Goal: Obtain resource: Download file/media

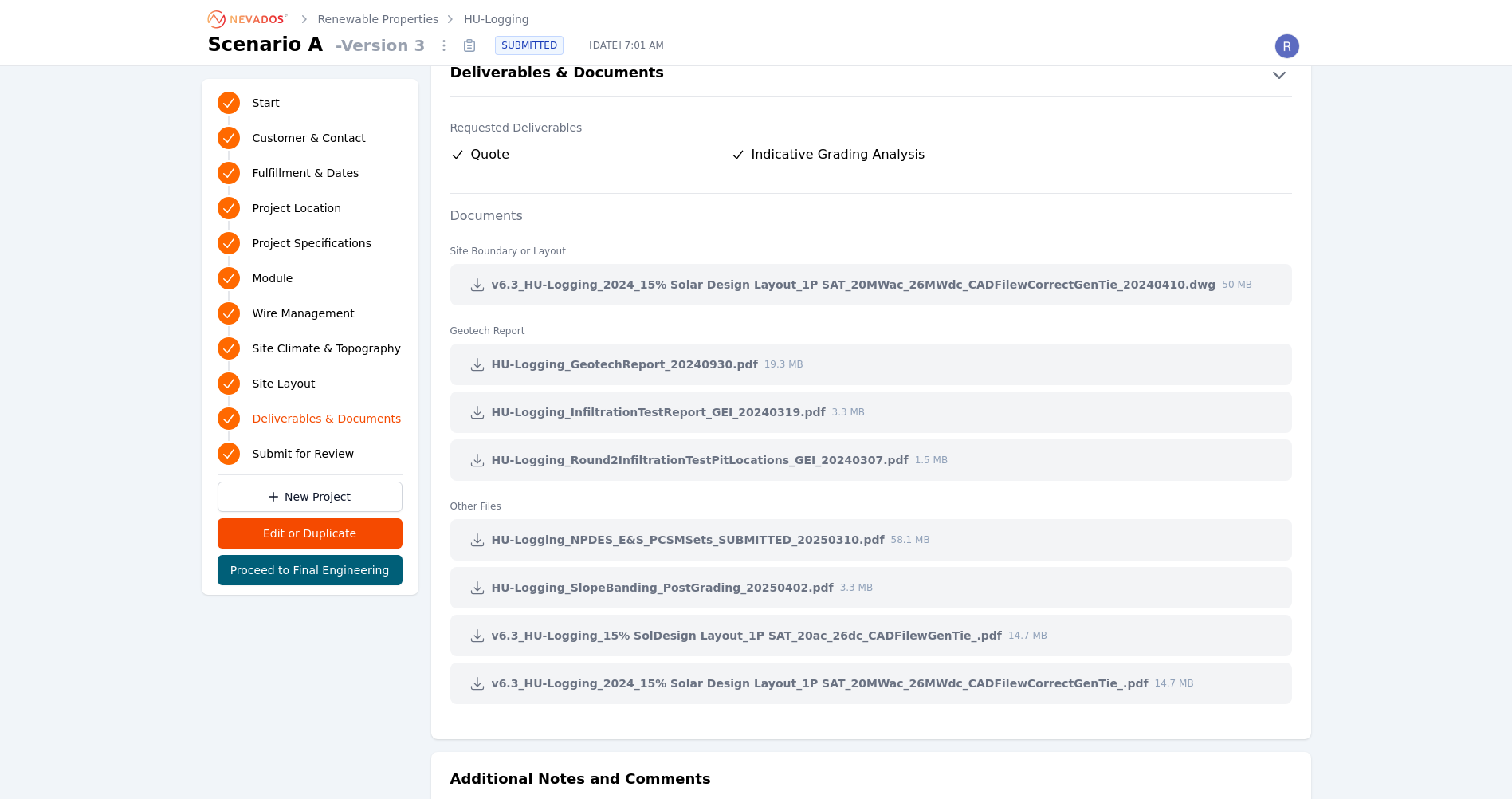
scroll to position [3269, 0]
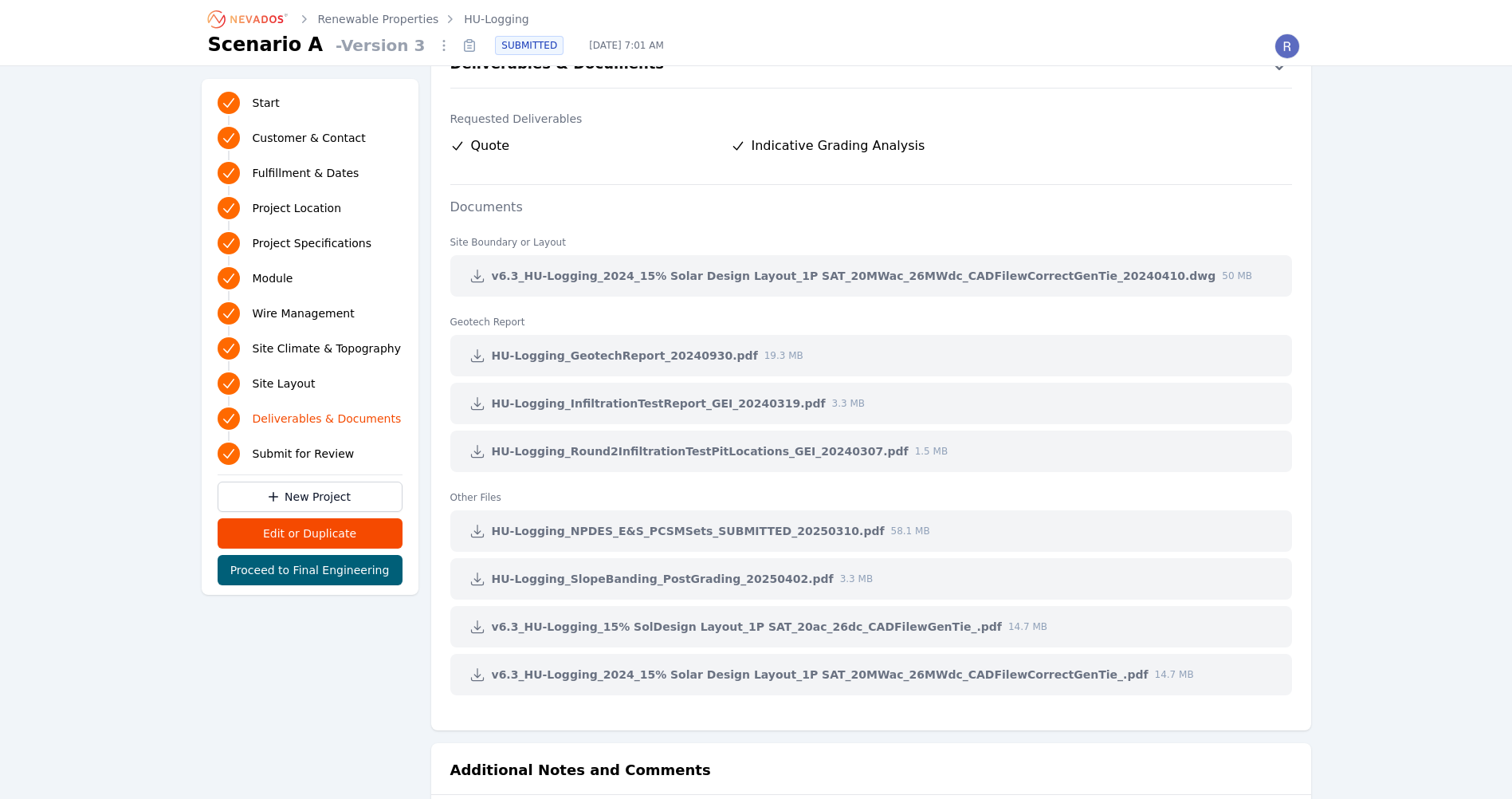
click at [474, 276] on icon at bounding box center [477, 276] width 12 height 12
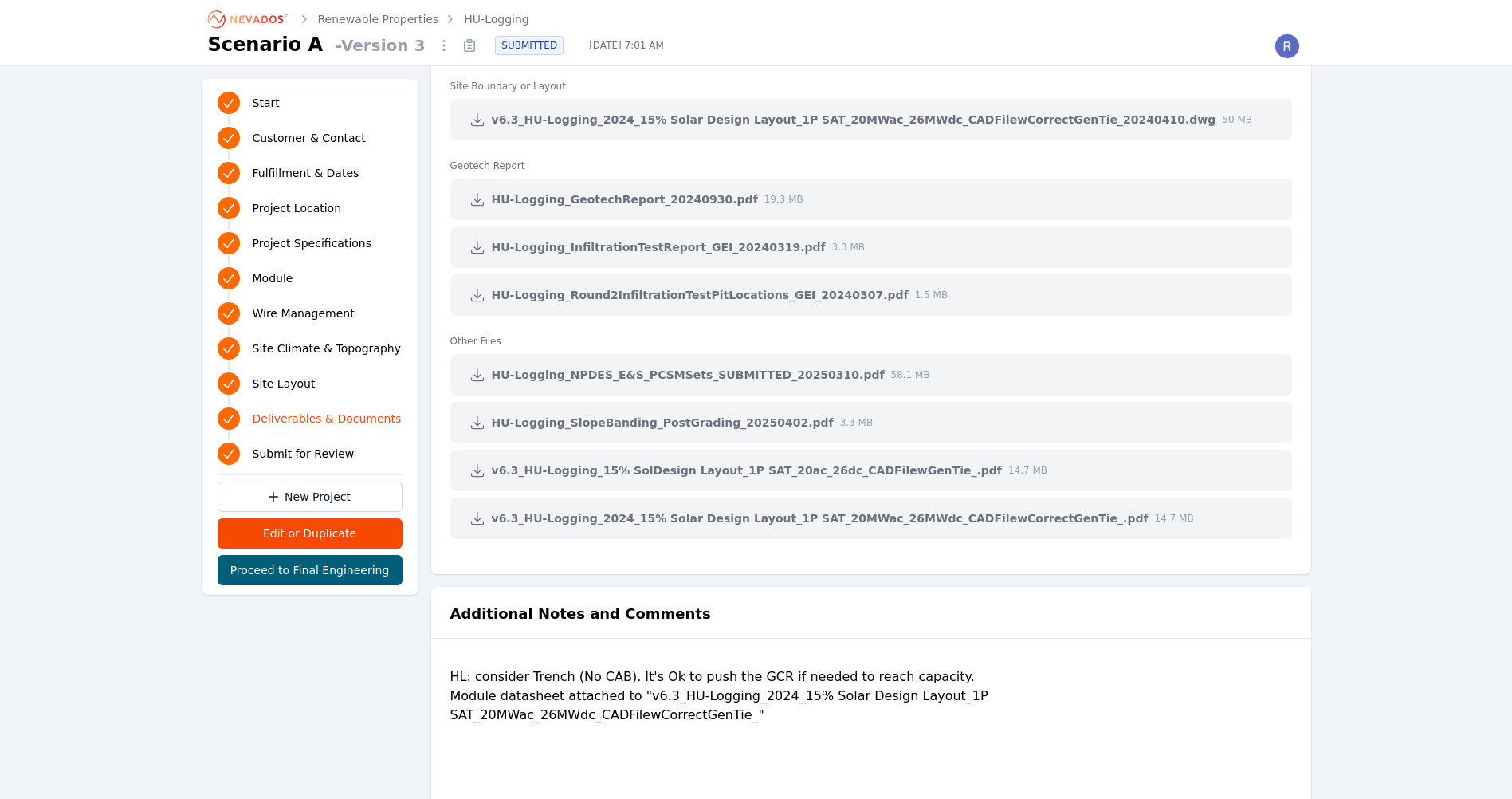
scroll to position [3345, 0]
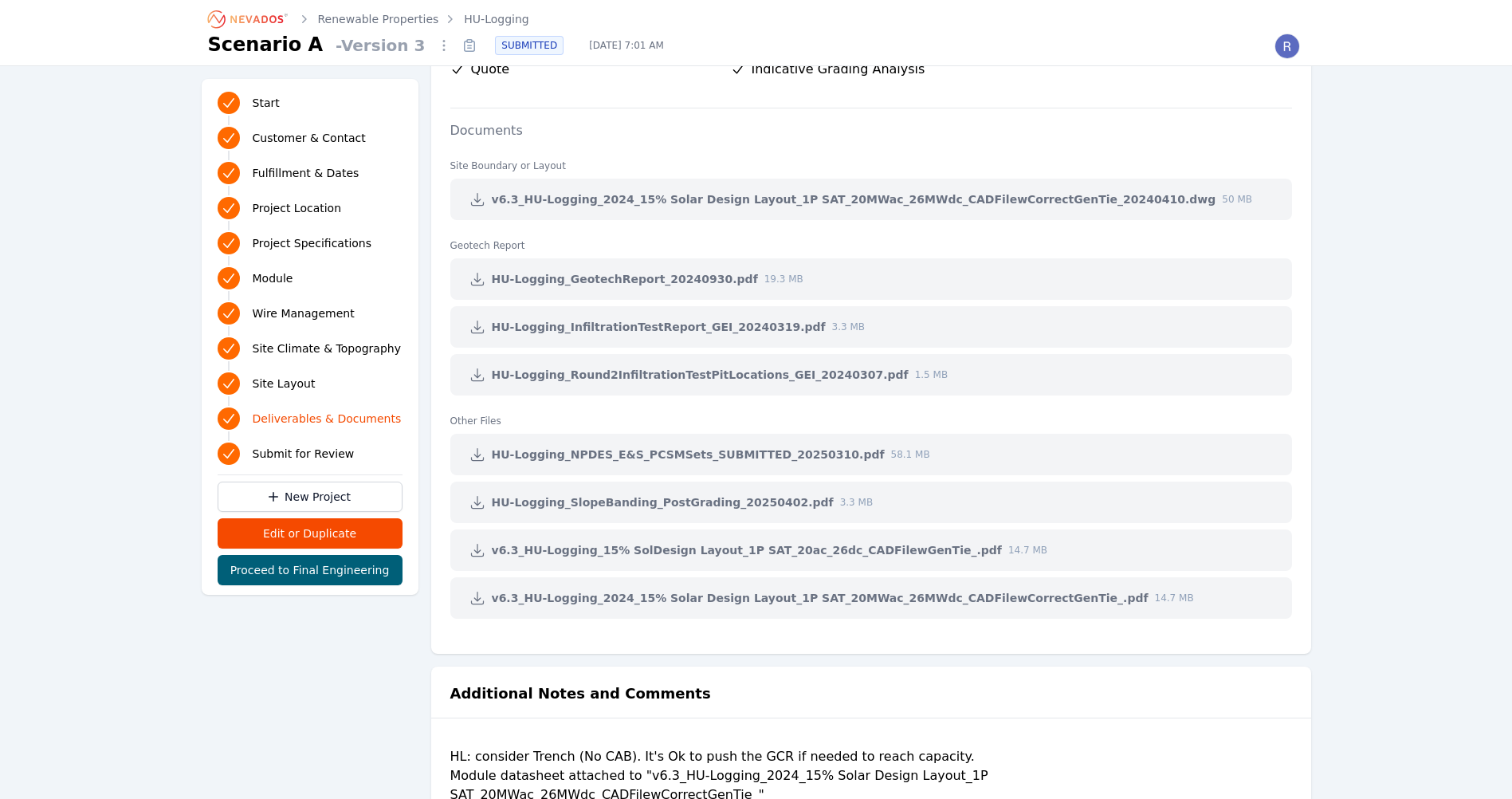
click at [810, 625] on ul "Site Boundary or Layout v6.3_HU-Logging_2024_15% Solar Design Layout_1P SAT_20M…" at bounding box center [871, 389] width 880 height 497
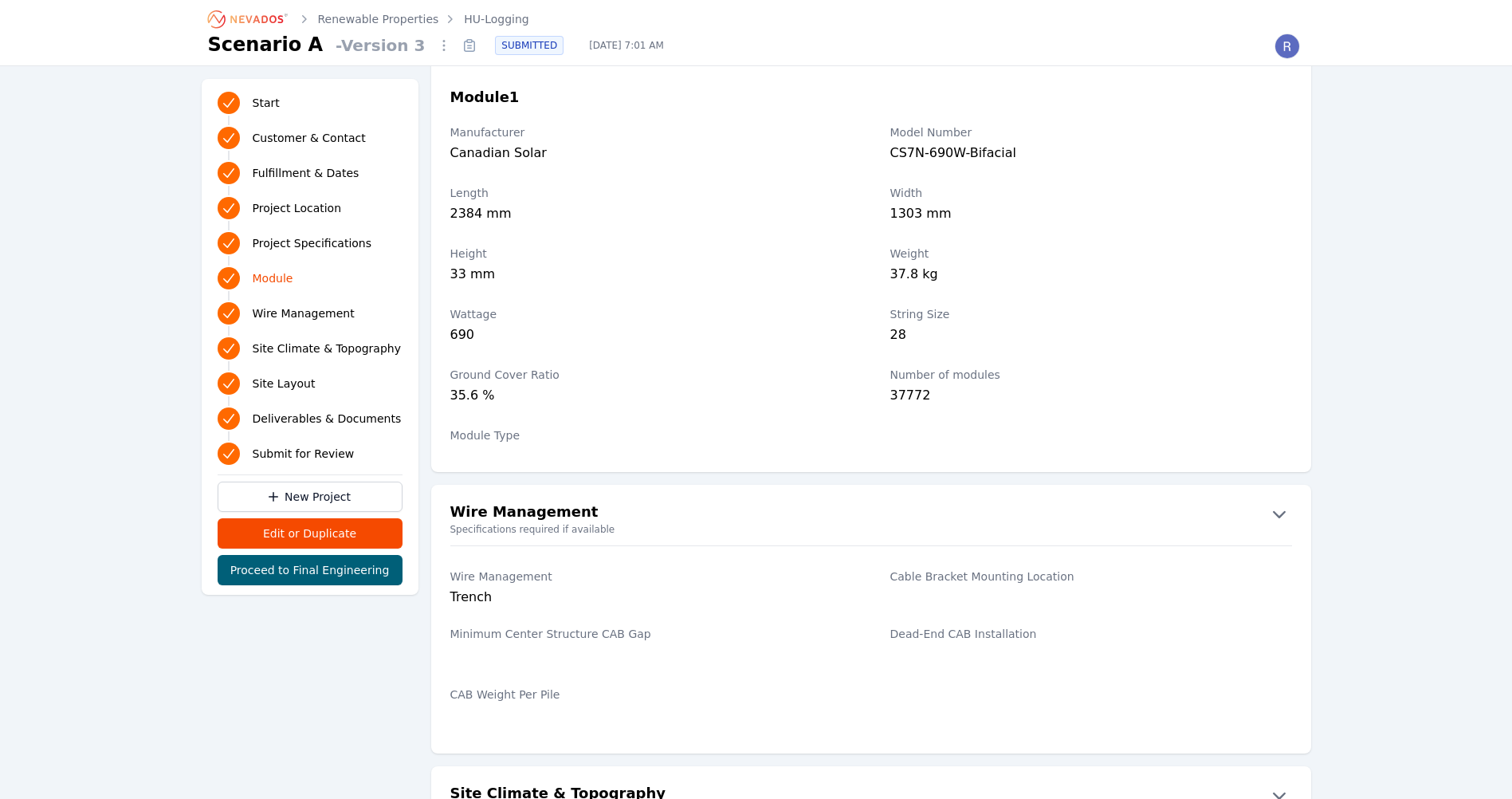
scroll to position [1751, 0]
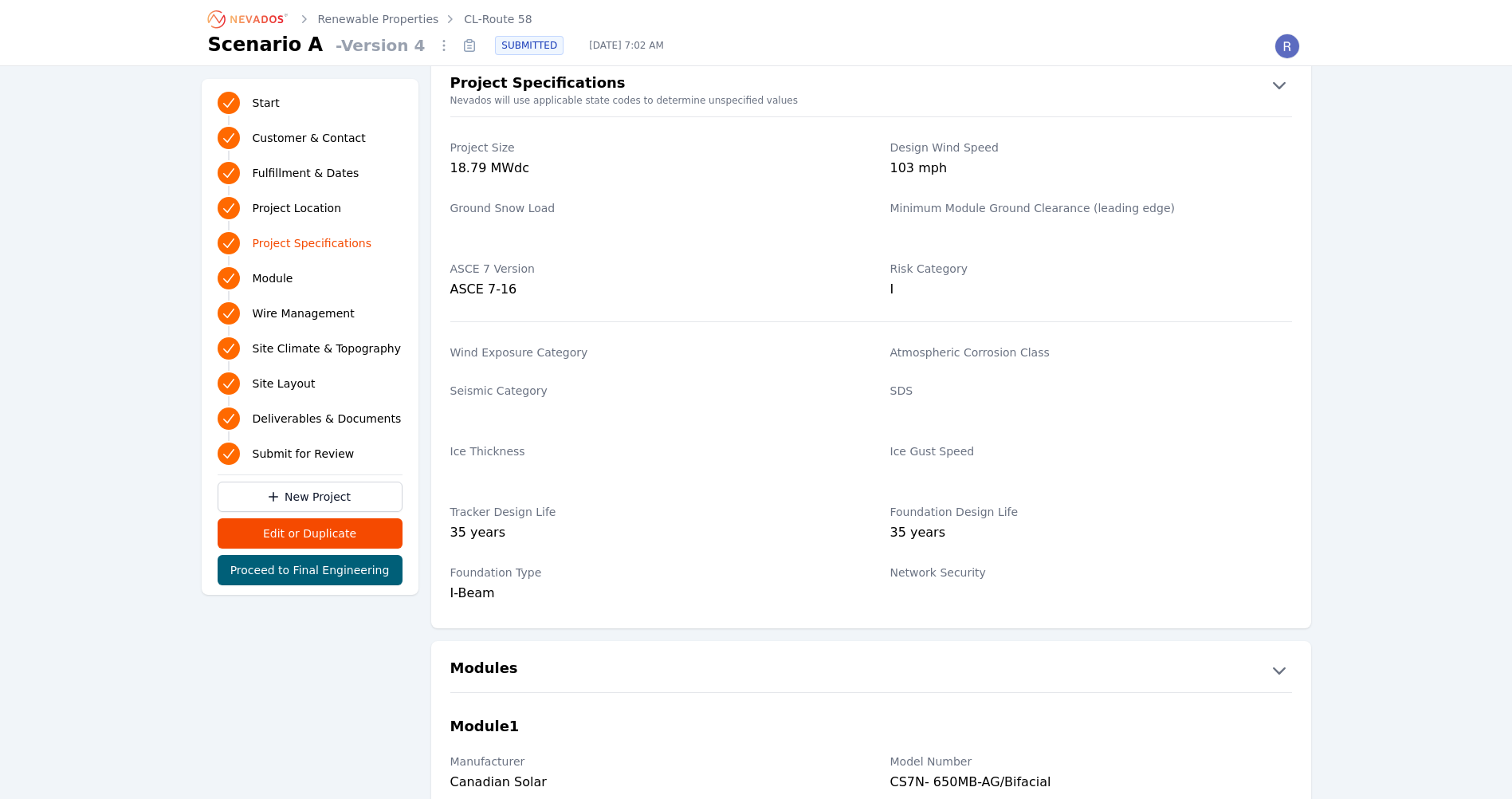
scroll to position [1355, 0]
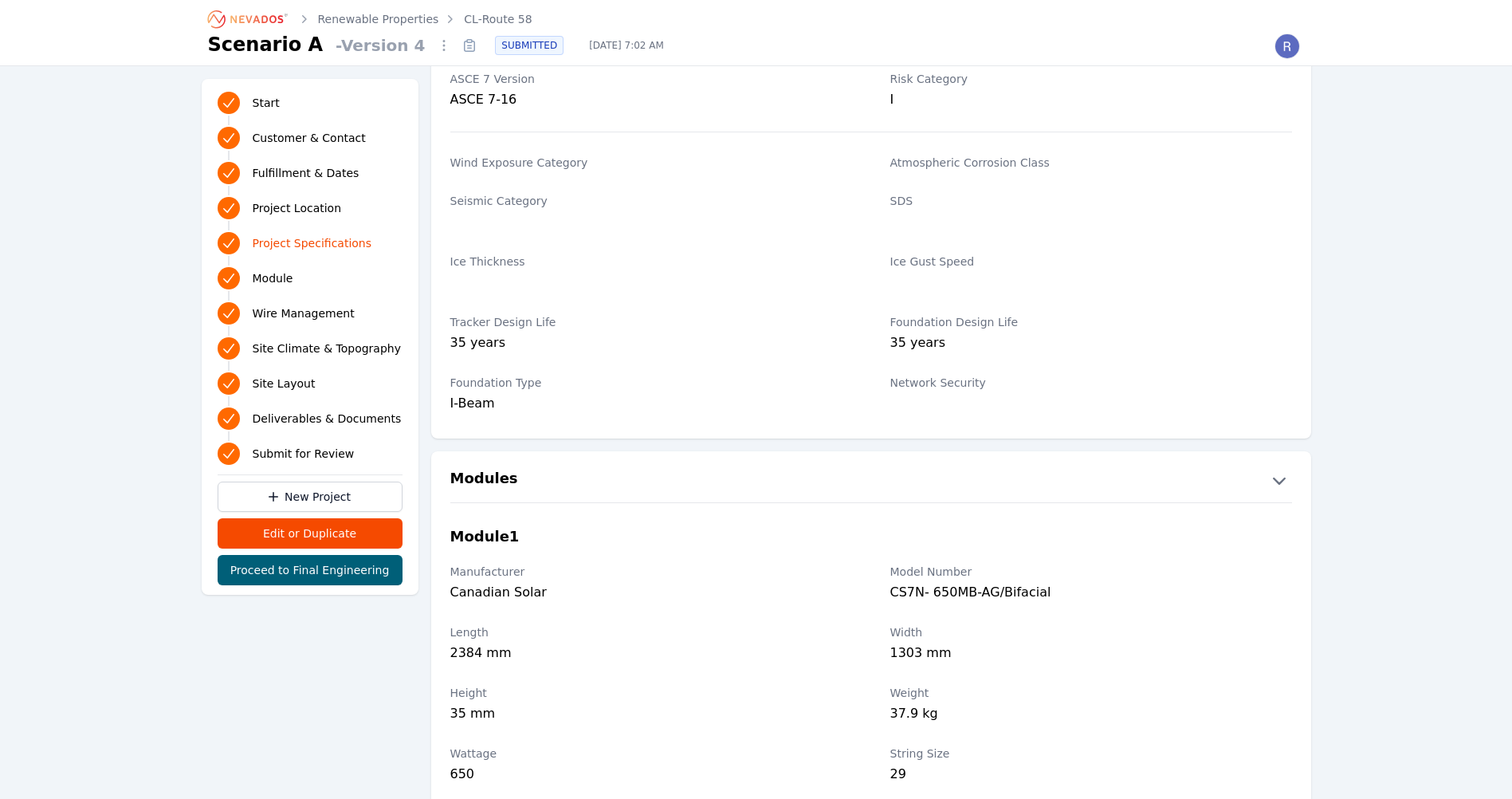
click at [522, 488] on button "Modules" at bounding box center [871, 480] width 880 height 26
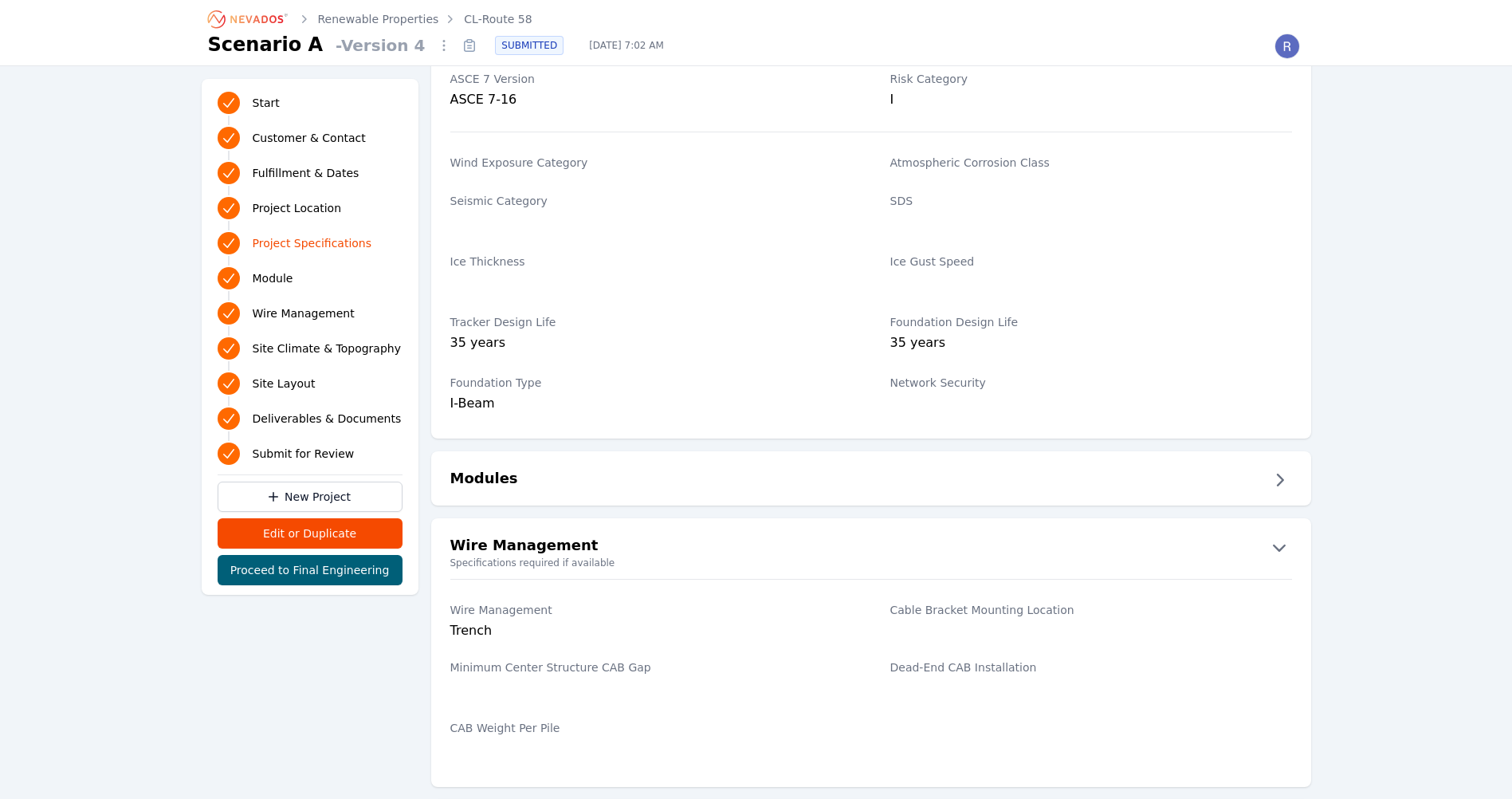
click at [519, 464] on div "Modules" at bounding box center [871, 478] width 880 height 54
click at [535, 478] on button "Modules" at bounding box center [871, 480] width 880 height 26
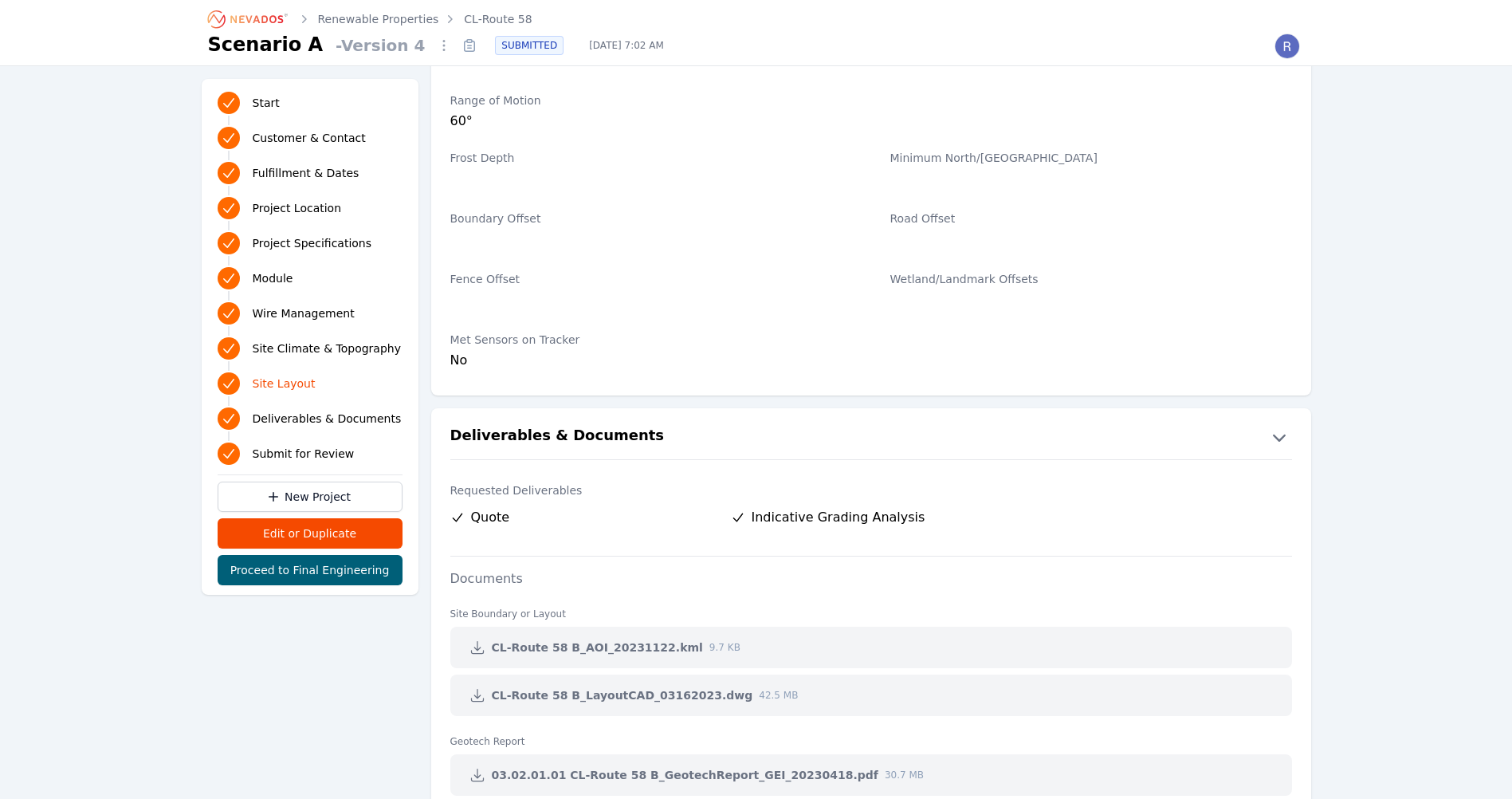
scroll to position [3110, 0]
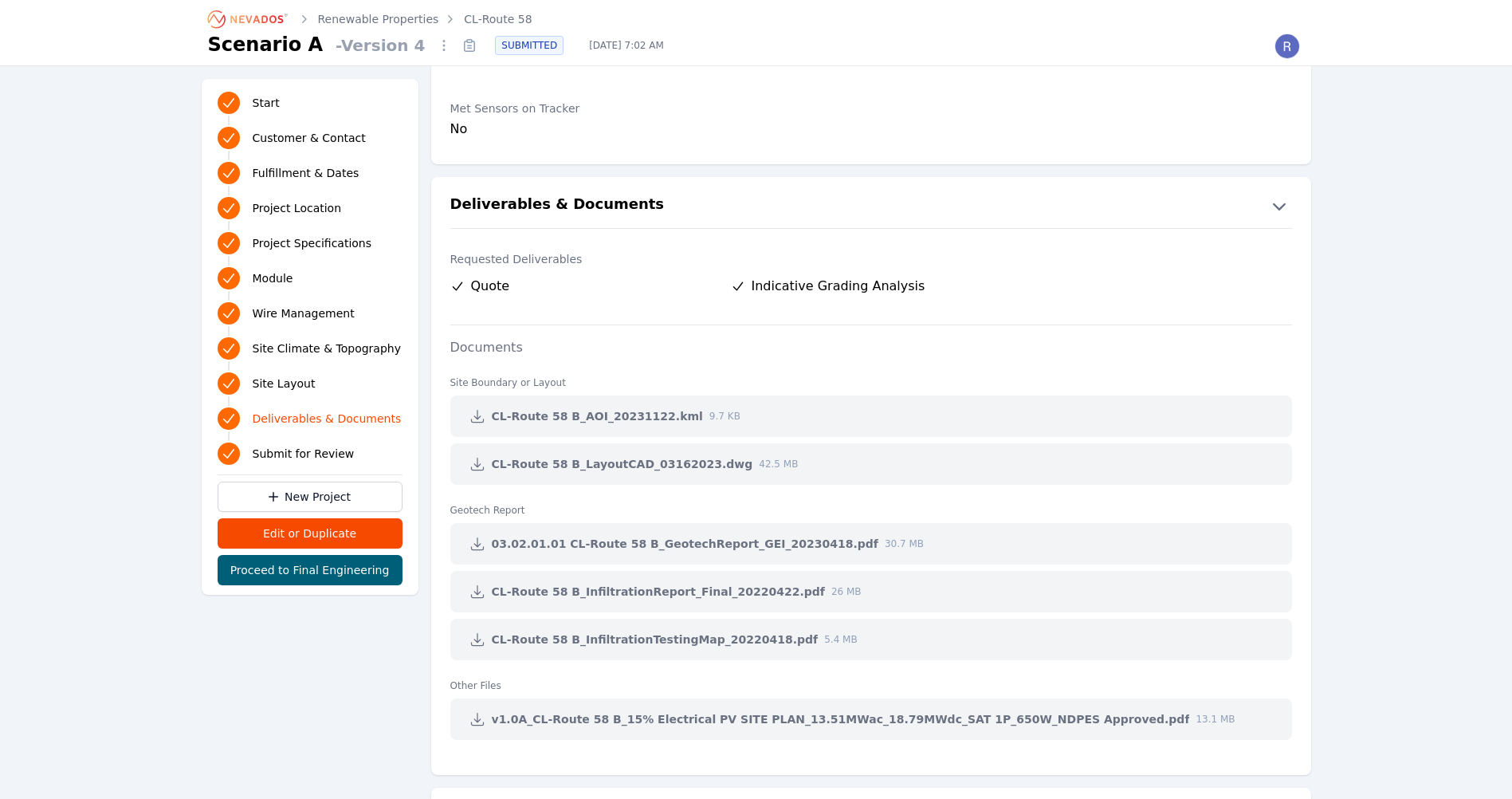
click at [486, 464] on link at bounding box center [478, 464] width 28 height 28
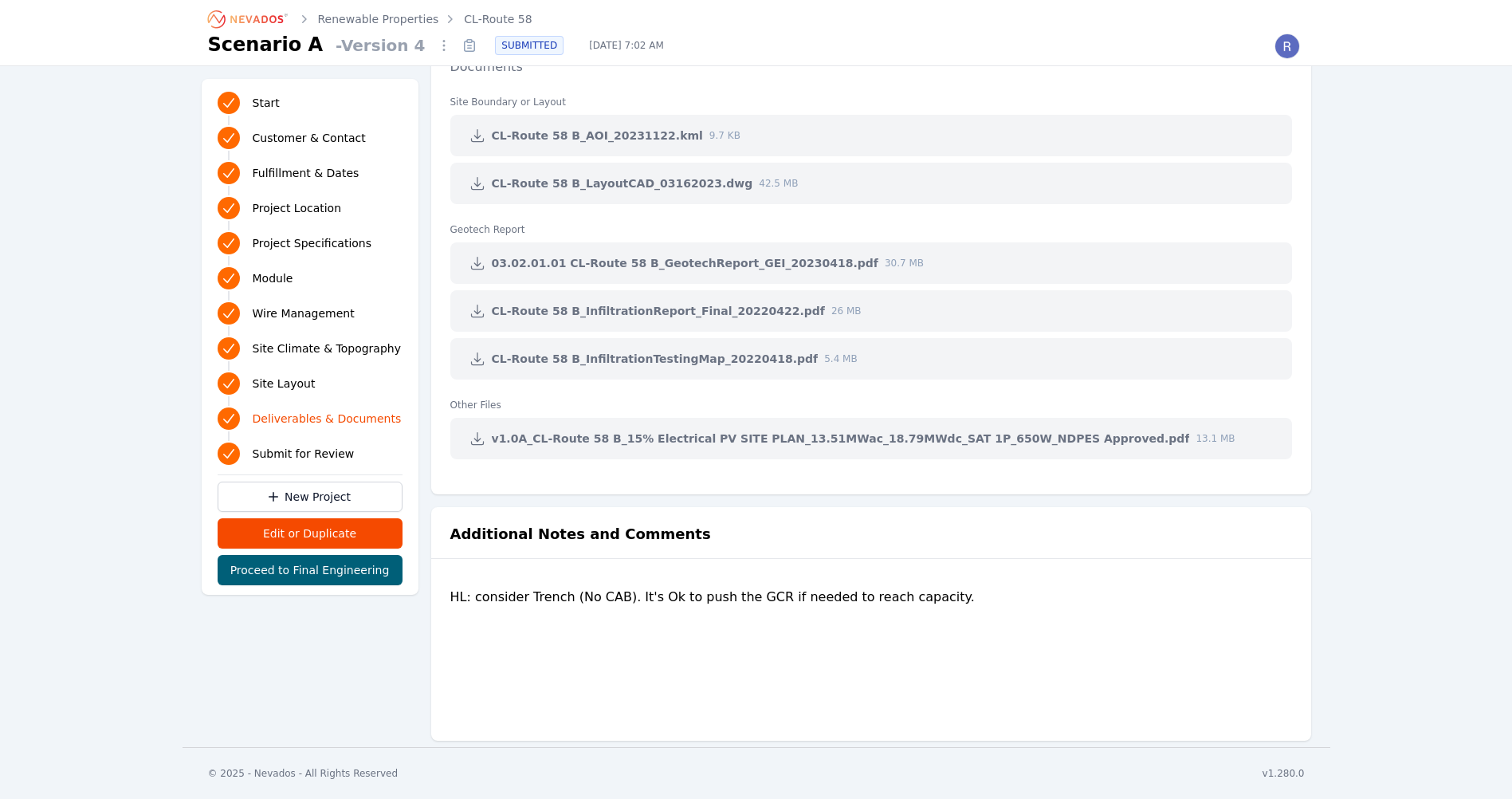
click at [737, 596] on div "HL: consider Trench (No CAB). It's Ok to push the GCR if needed to reach capaci…" at bounding box center [871, 650] width 841 height 127
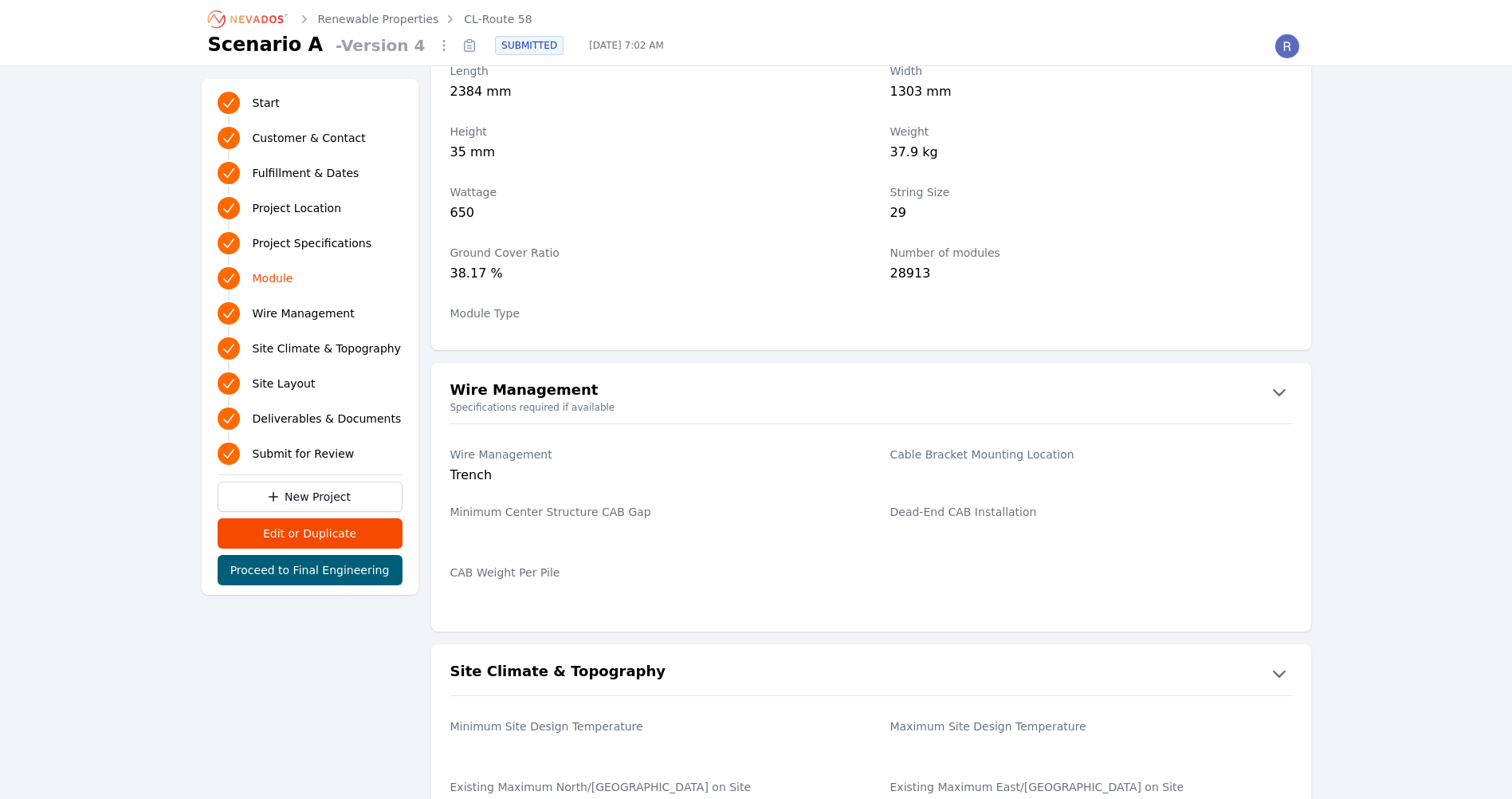
scroll to position [1636, 0]
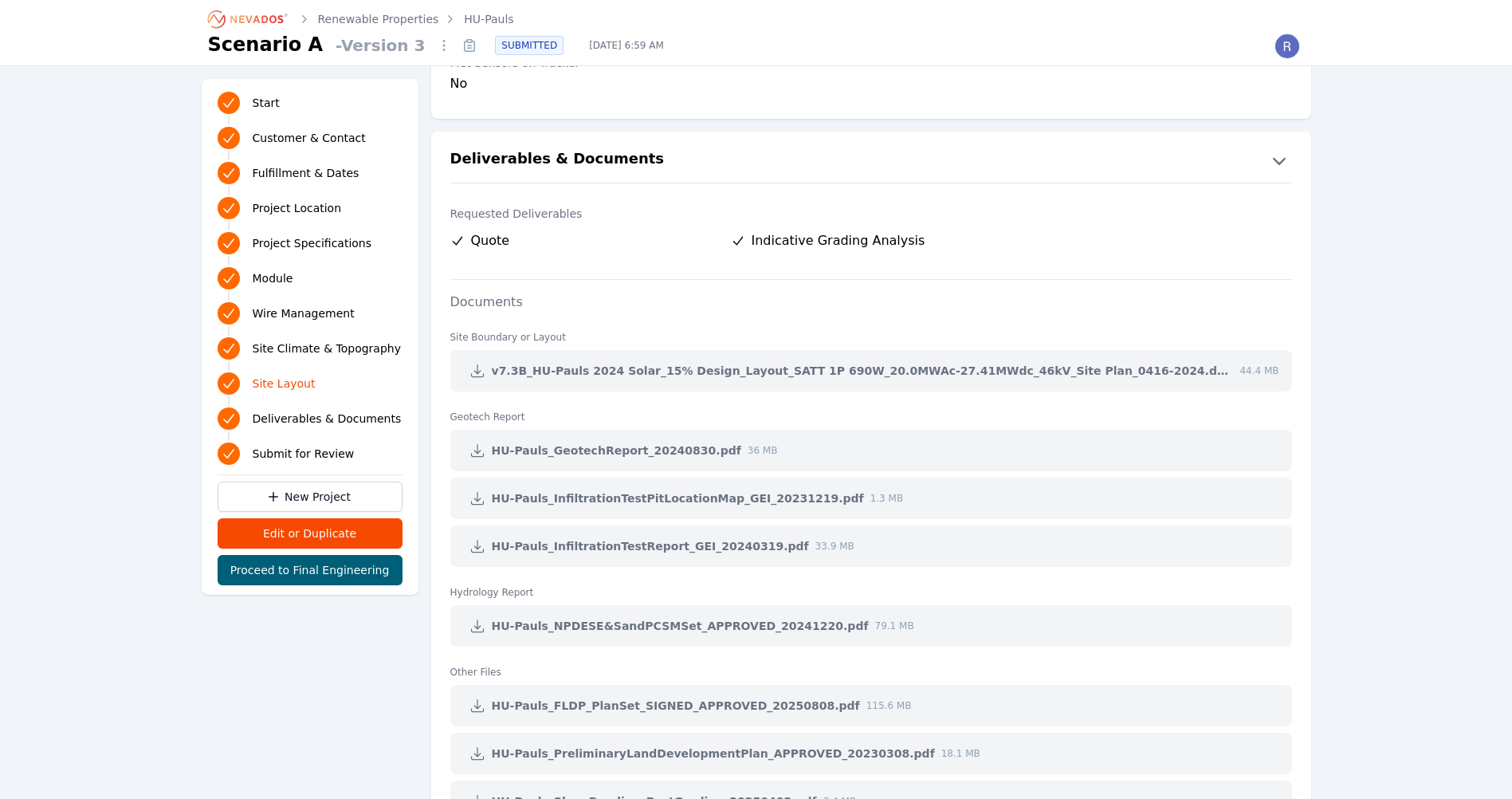
scroll to position [3266, 0]
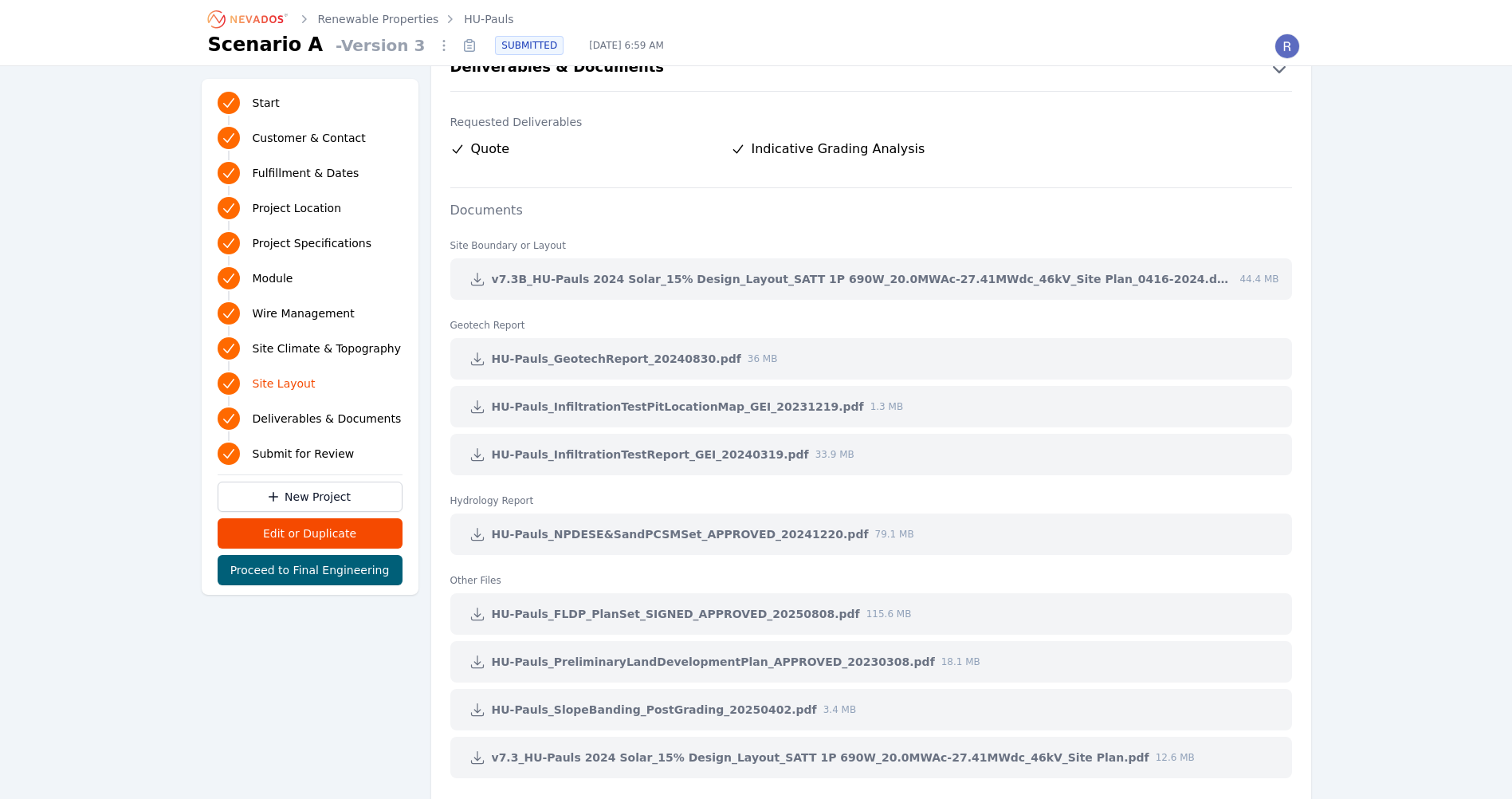
click at [485, 285] on icon at bounding box center [478, 279] width 16 height 16
